Goal: Transaction & Acquisition: Purchase product/service

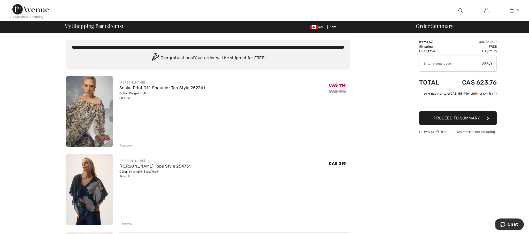
click at [124, 145] on div "Remove" at bounding box center [125, 145] width 13 height 5
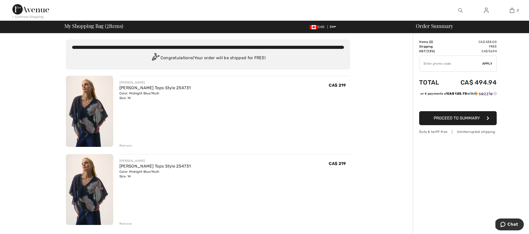
click at [124, 145] on div "Remove" at bounding box center [125, 145] width 13 height 5
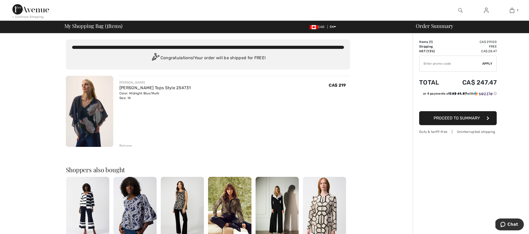
click at [468, 118] on span "Proceed to Summary" at bounding box center [457, 118] width 46 height 5
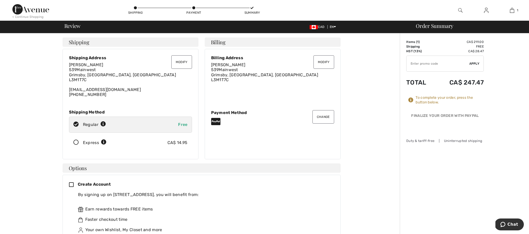
scroll to position [1, 0]
click at [326, 116] on button "Change" at bounding box center [324, 115] width 22 height 13
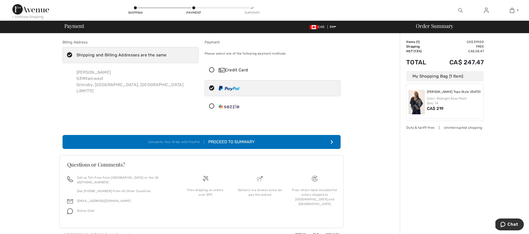
click at [210, 68] on icon at bounding box center [212, 69] width 14 height 5
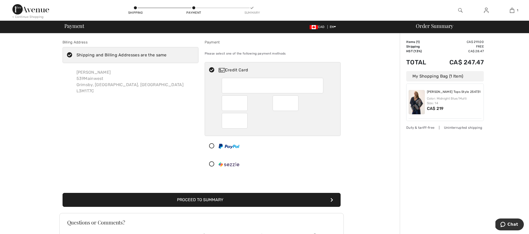
click at [210, 68] on icon at bounding box center [212, 69] width 14 height 5
click at [331, 199] on icon "submit" at bounding box center [332, 199] width 3 height 4
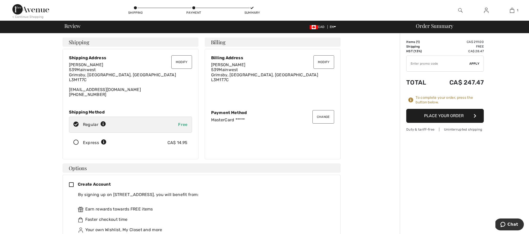
click at [459, 115] on button "Place Your Order" at bounding box center [445, 116] width 78 height 14
